Goal: Information Seeking & Learning: Learn about a topic

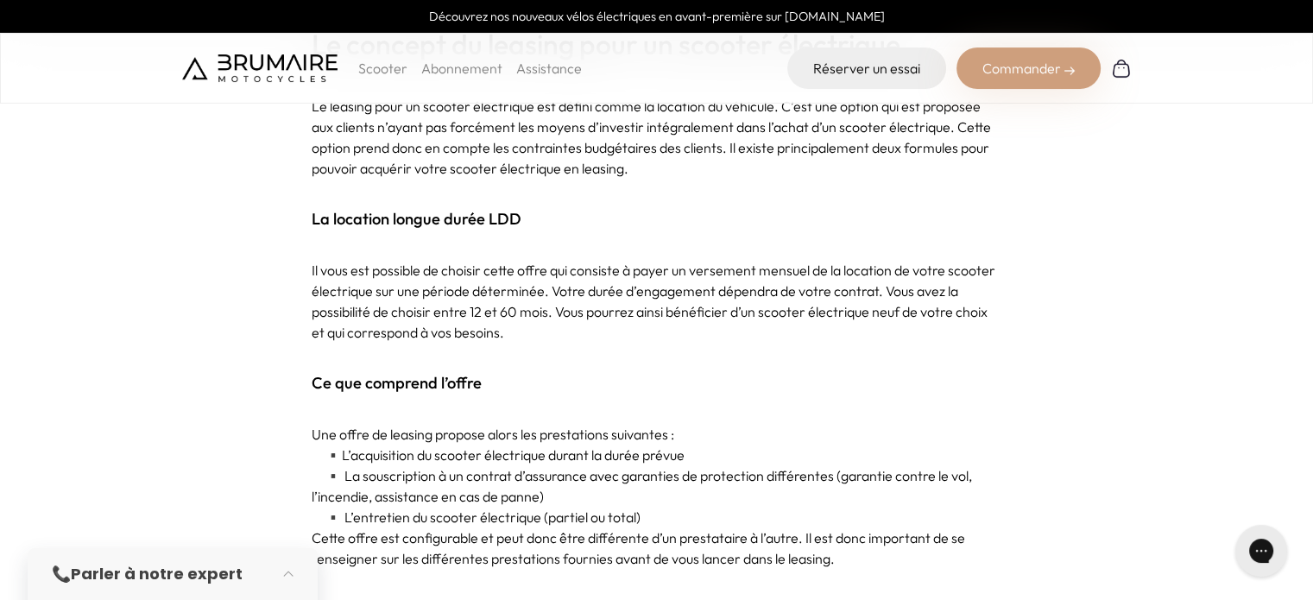
scroll to position [942, 0]
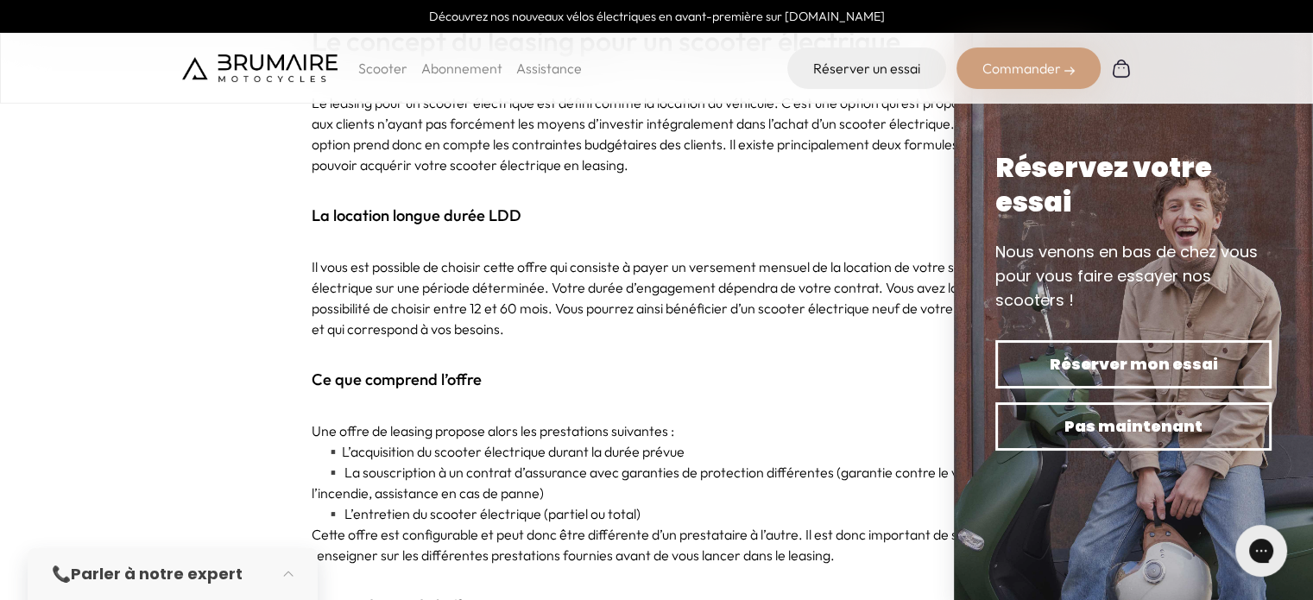
click at [710, 357] on p at bounding box center [657, 349] width 691 height 21
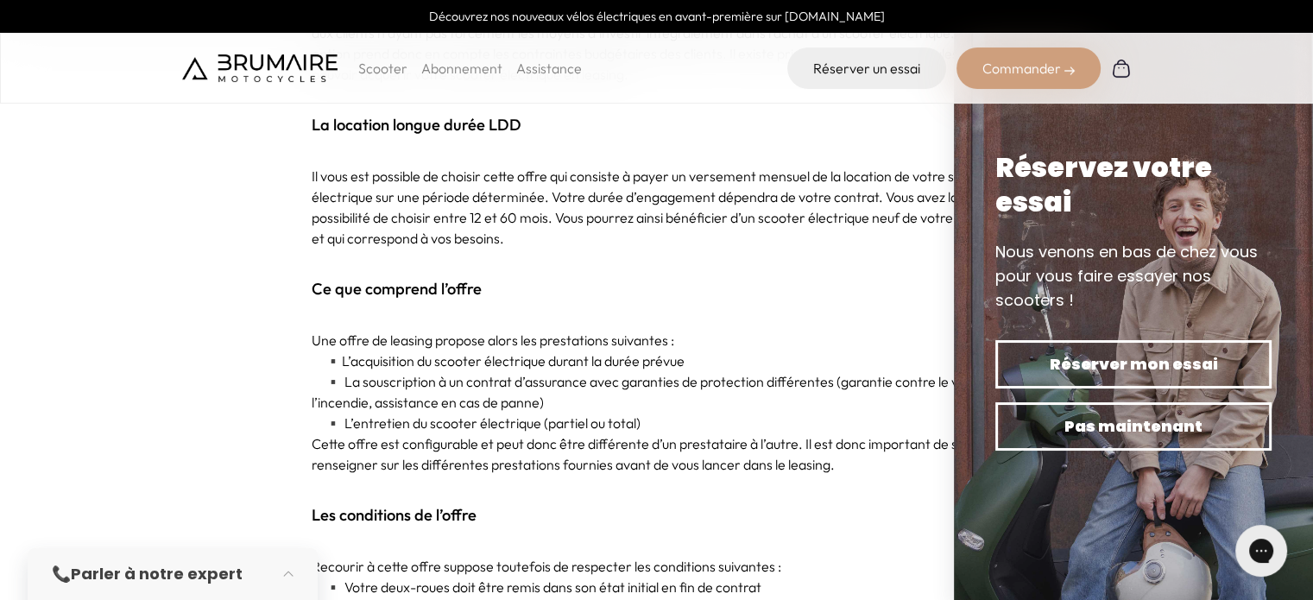
scroll to position [1035, 0]
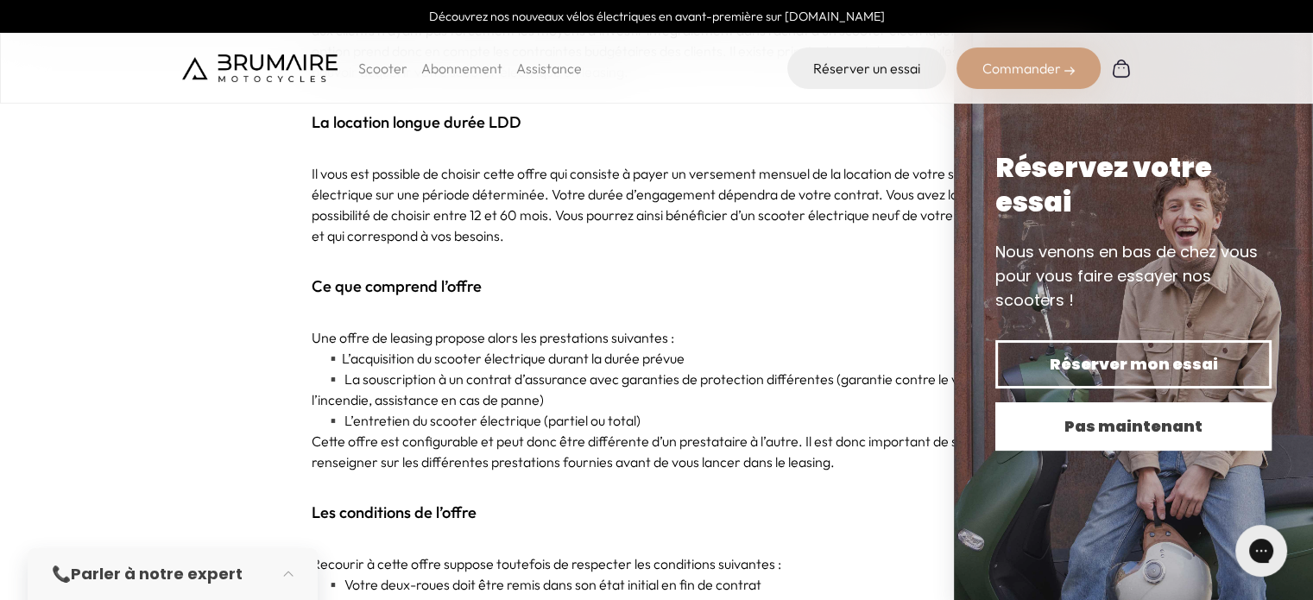
click at [1135, 426] on span "Pas maintenant" at bounding box center [1134, 426] width 216 height 24
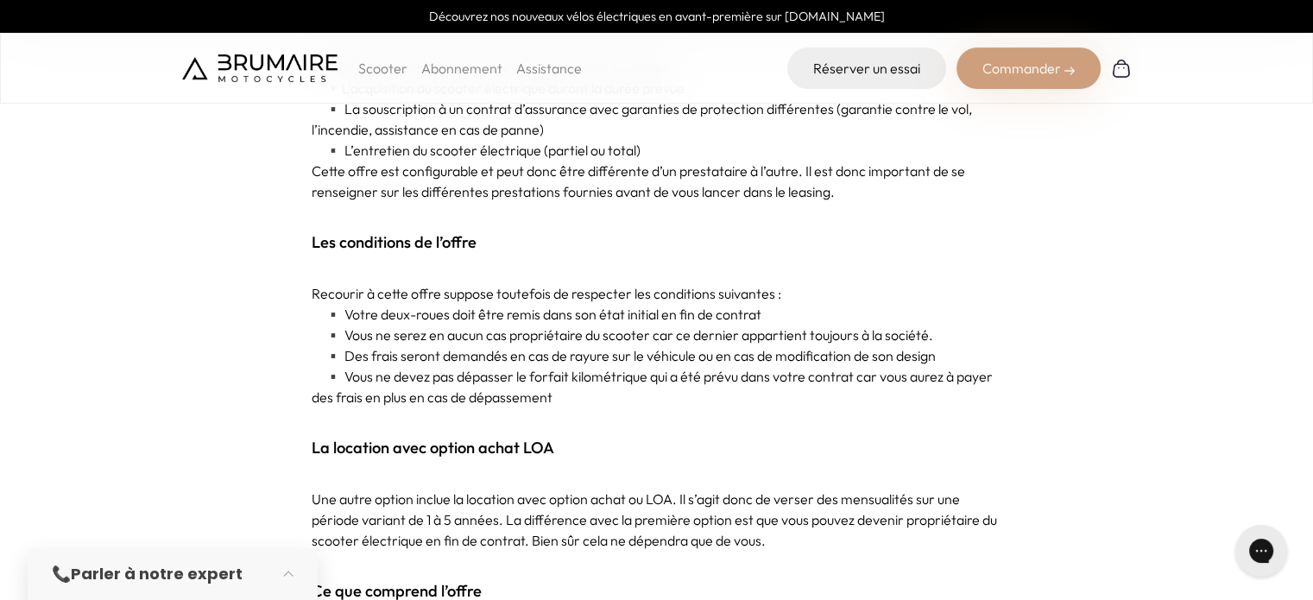
scroll to position [1307, 0]
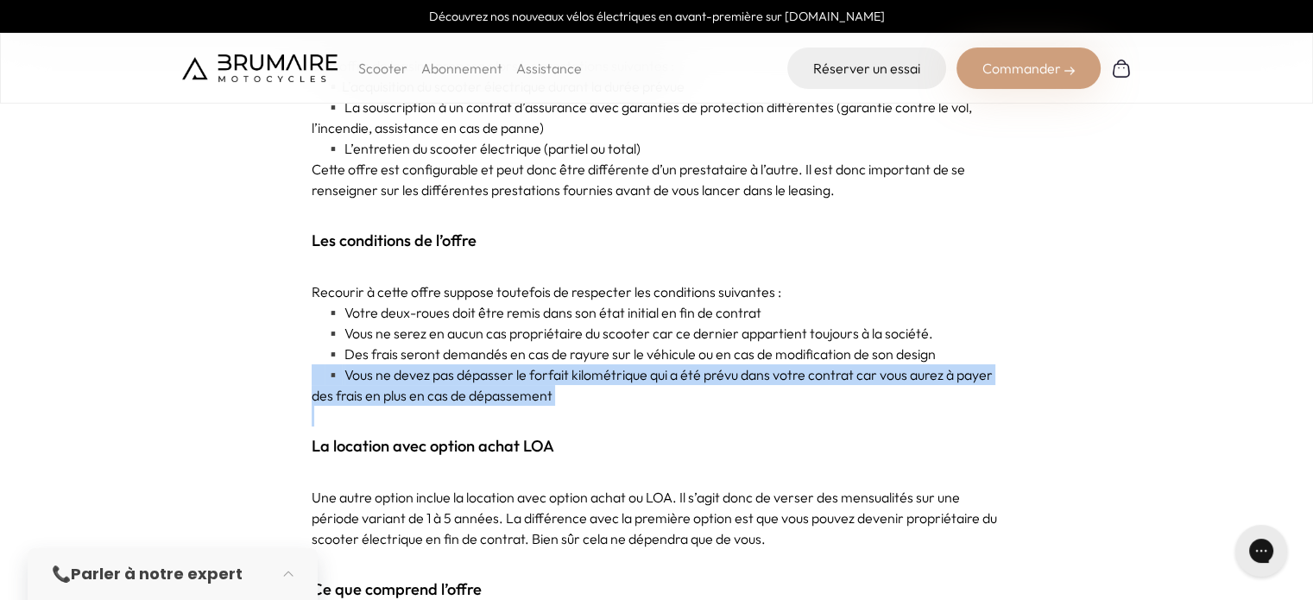
drag, startPoint x: 1135, startPoint y: 426, endPoint x: 1125, endPoint y: 351, distance: 75.8
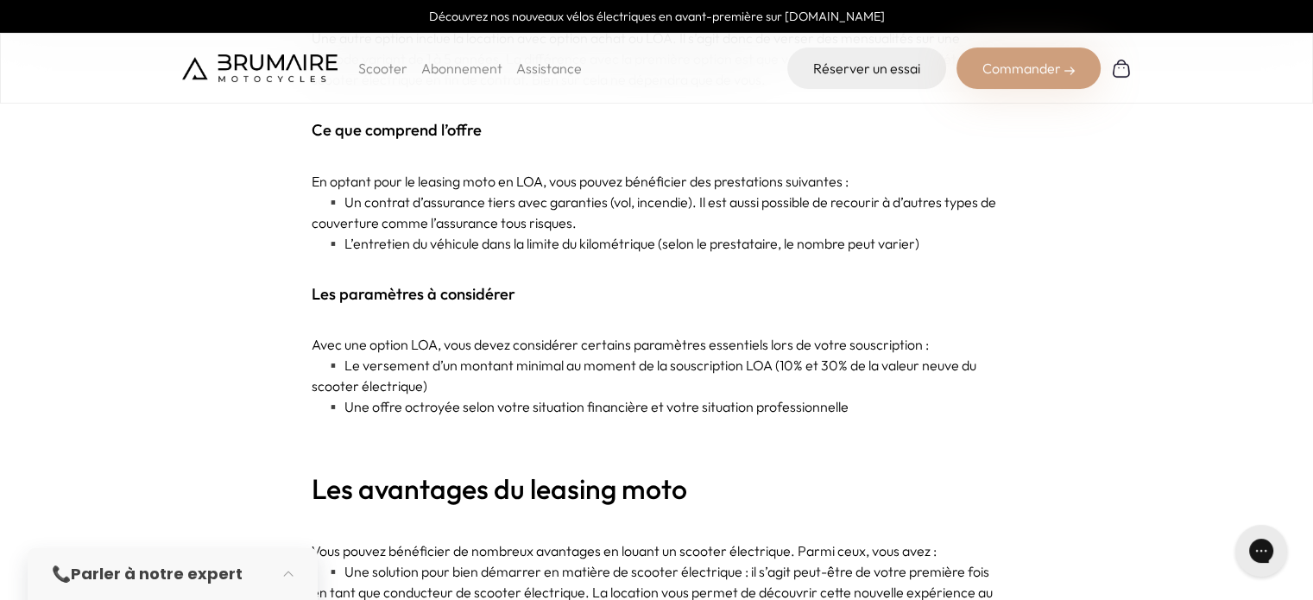
scroll to position [1767, 0]
click at [957, 456] on p at bounding box center [657, 447] width 691 height 21
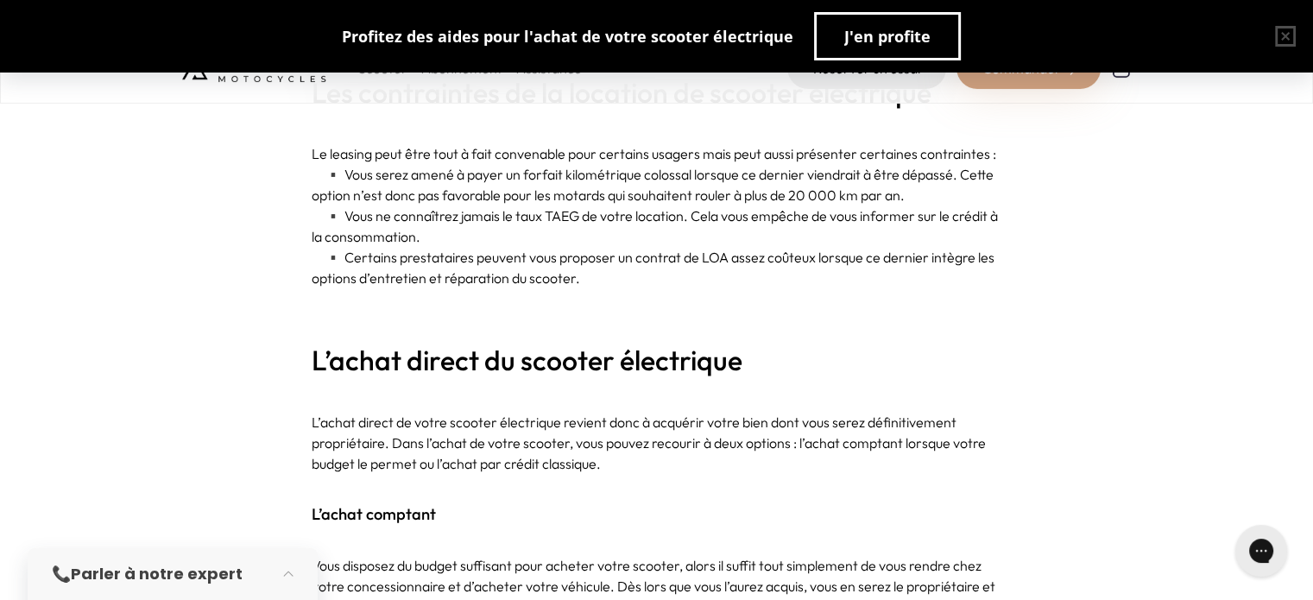
scroll to position [2493, 0]
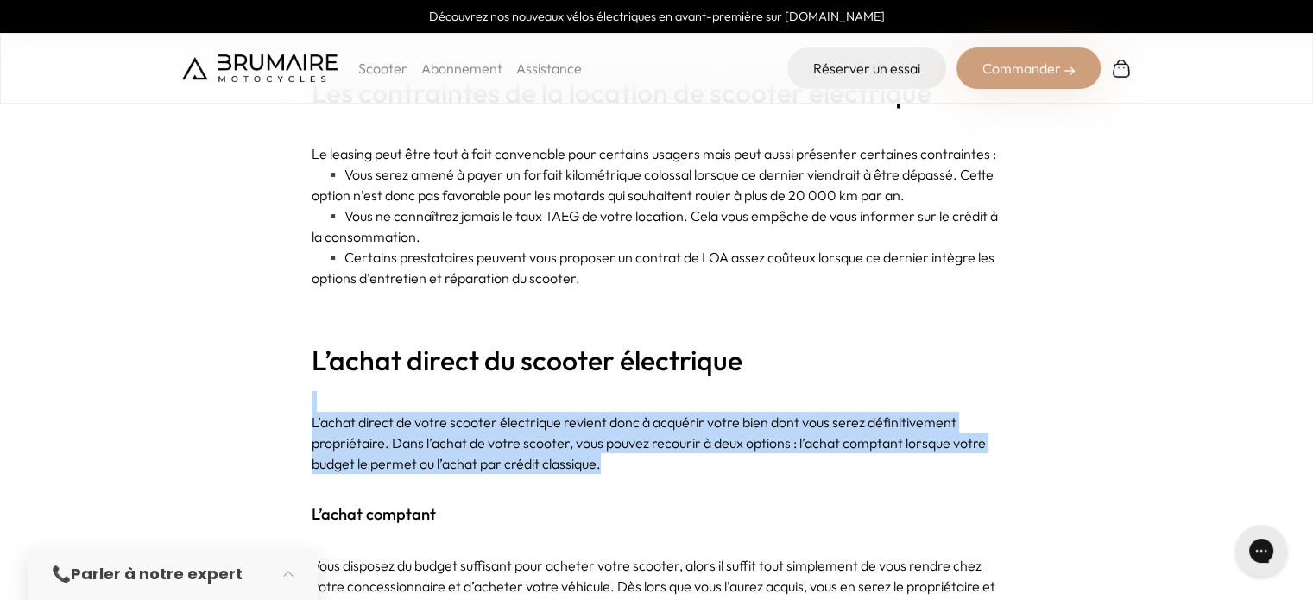
drag, startPoint x: 957, startPoint y: 456, endPoint x: 957, endPoint y: 335, distance: 120.9
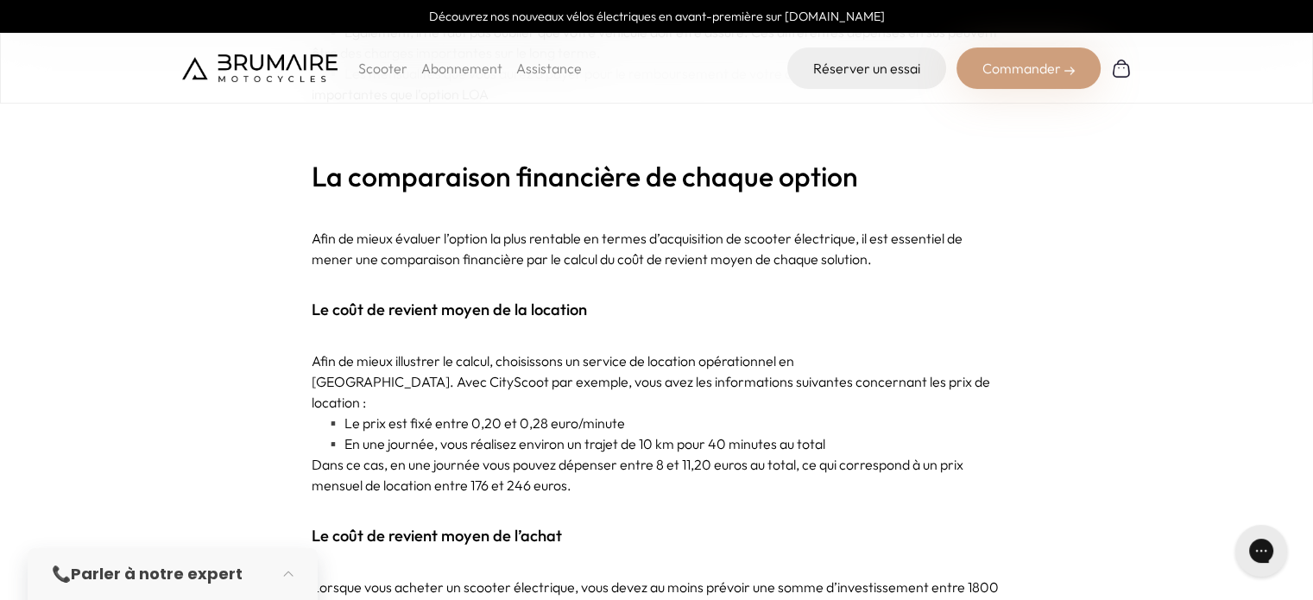
scroll to position [3995, 0]
click at [756, 496] on p at bounding box center [657, 506] width 691 height 21
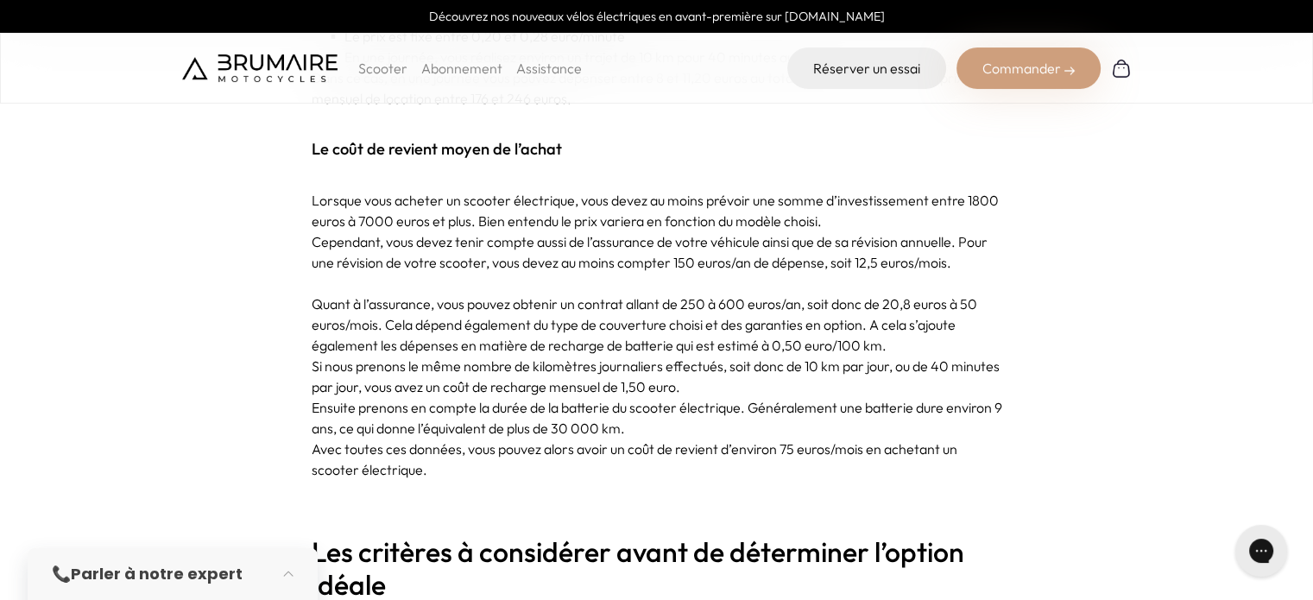
scroll to position [4384, 0]
drag, startPoint x: 756, startPoint y: 481, endPoint x: 936, endPoint y: 458, distance: 181.1
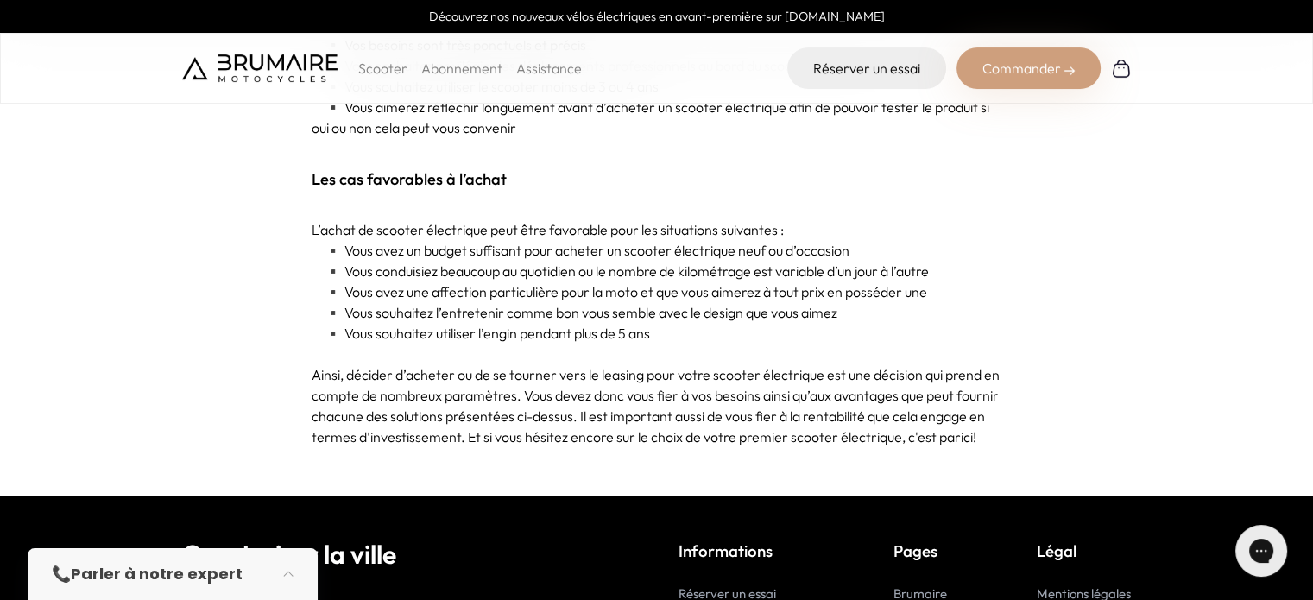
scroll to position [5634, 0]
